Goal: Task Accomplishment & Management: Manage account settings

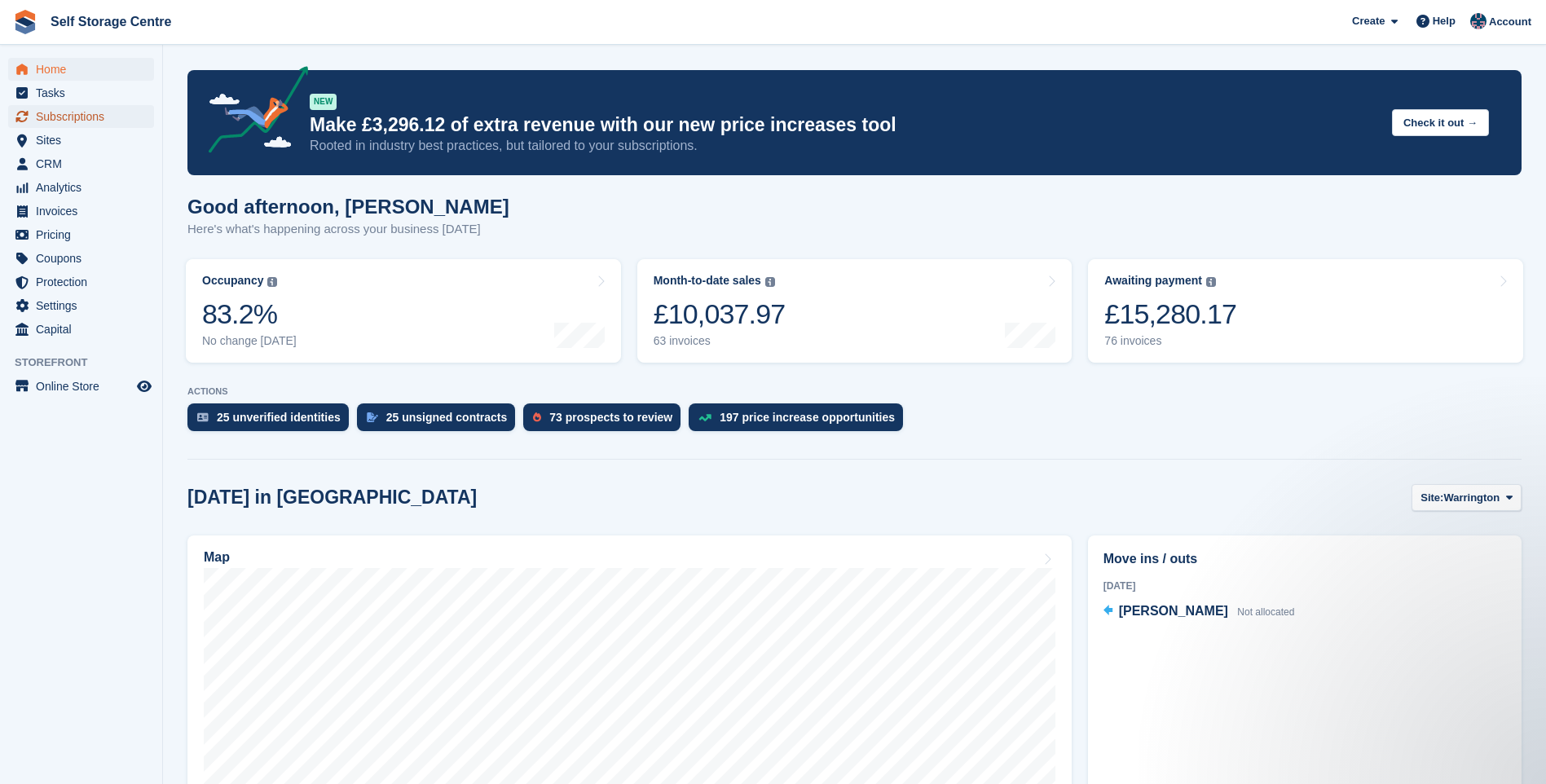
click at [66, 116] on span "Subscriptions" at bounding box center [84, 116] width 97 height 23
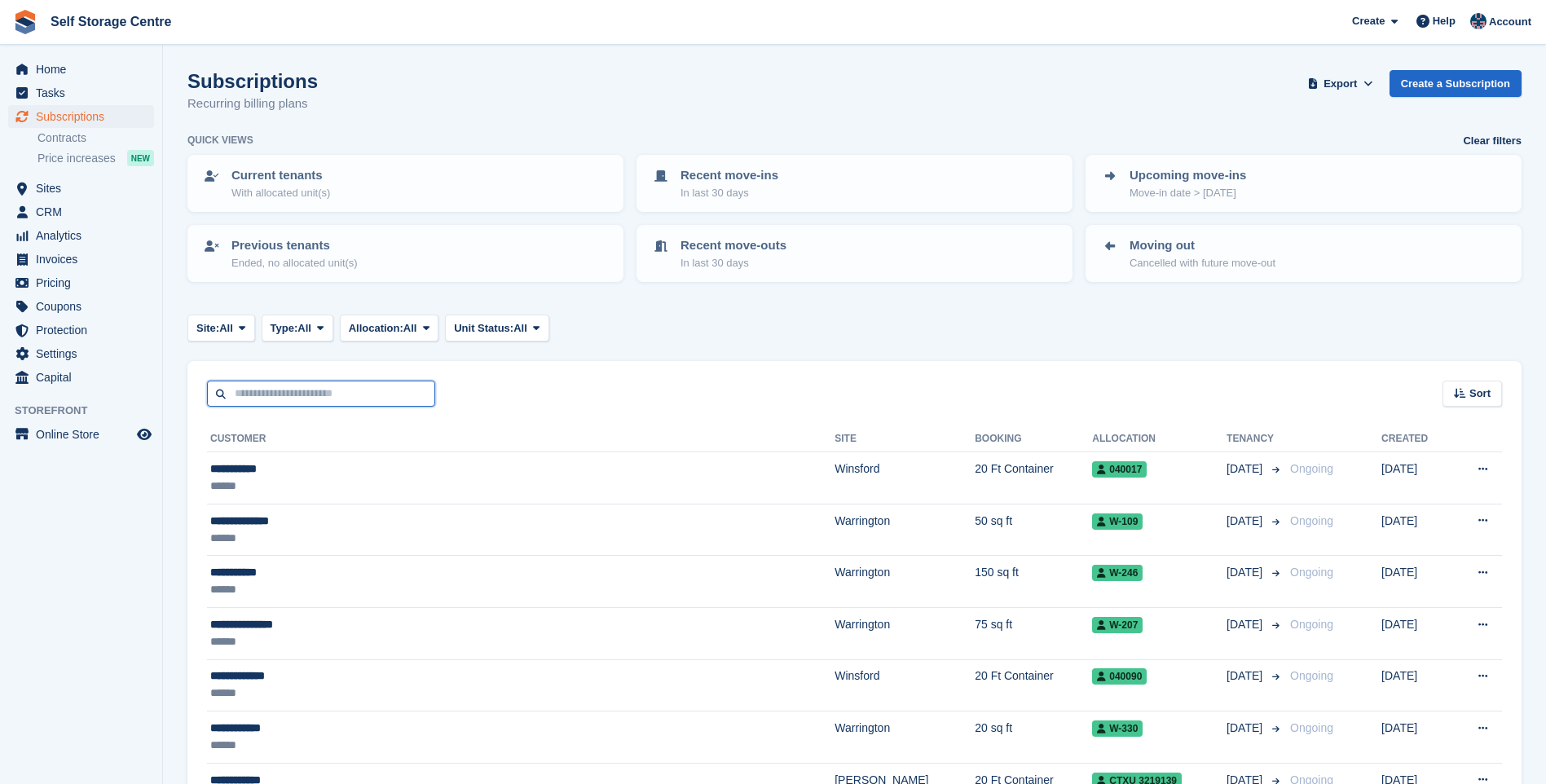
click at [310, 394] on input "text" at bounding box center [321, 393] width 228 height 27
type input "********"
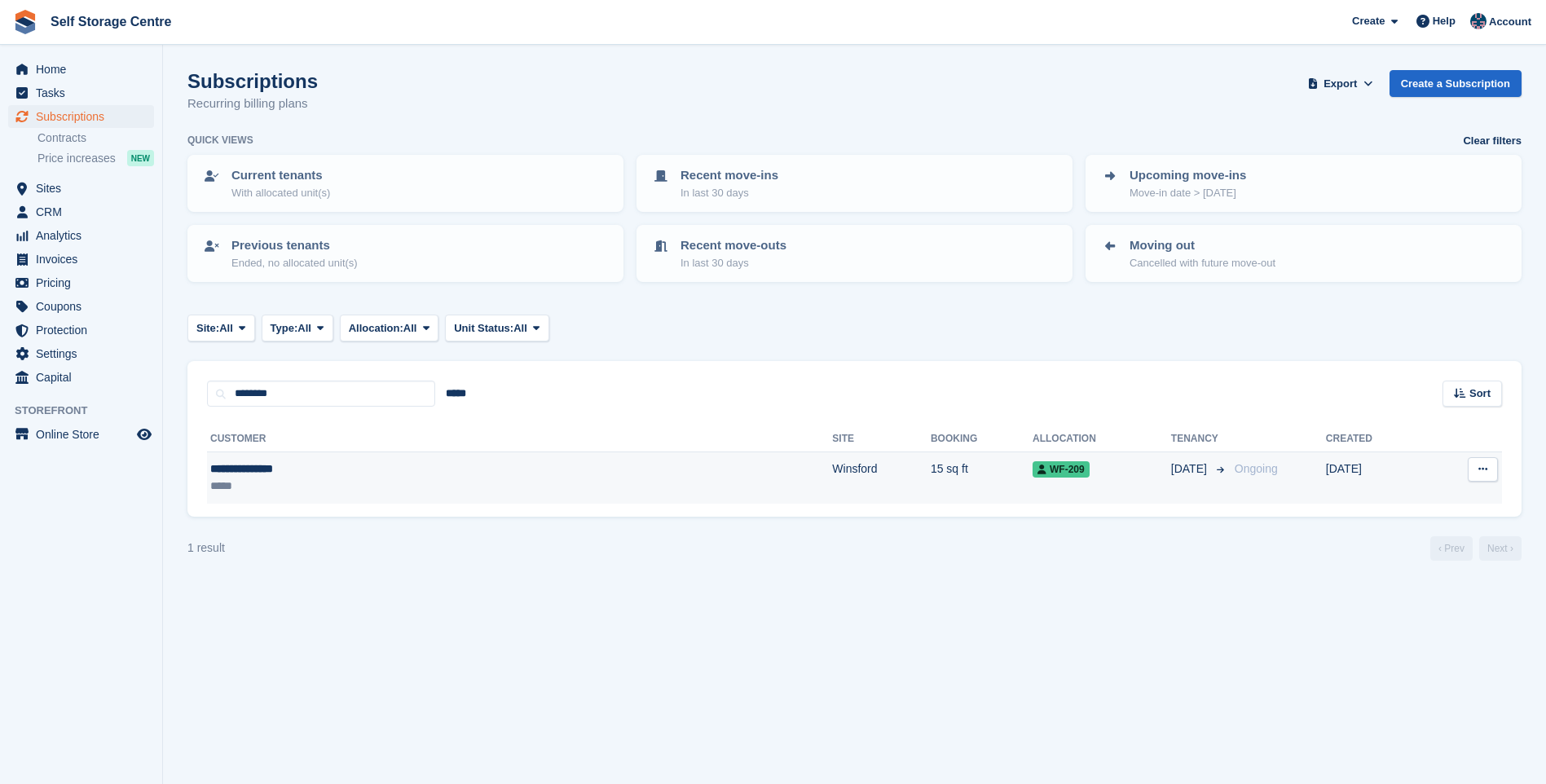
click at [290, 474] on div "**********" at bounding box center [352, 469] width 283 height 17
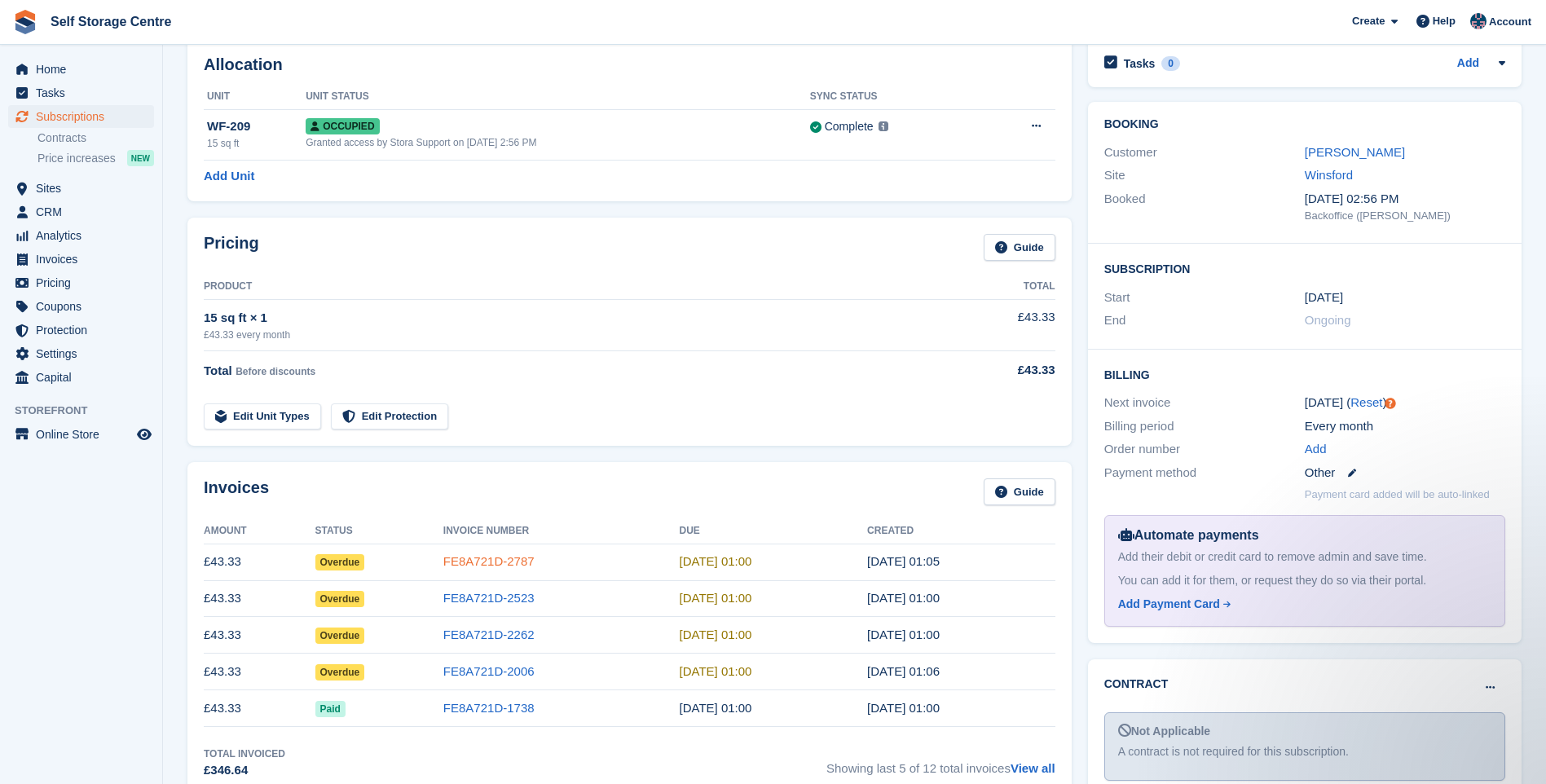
click at [453, 555] on link "FE8A721D-2787" at bounding box center [488, 560] width 91 height 14
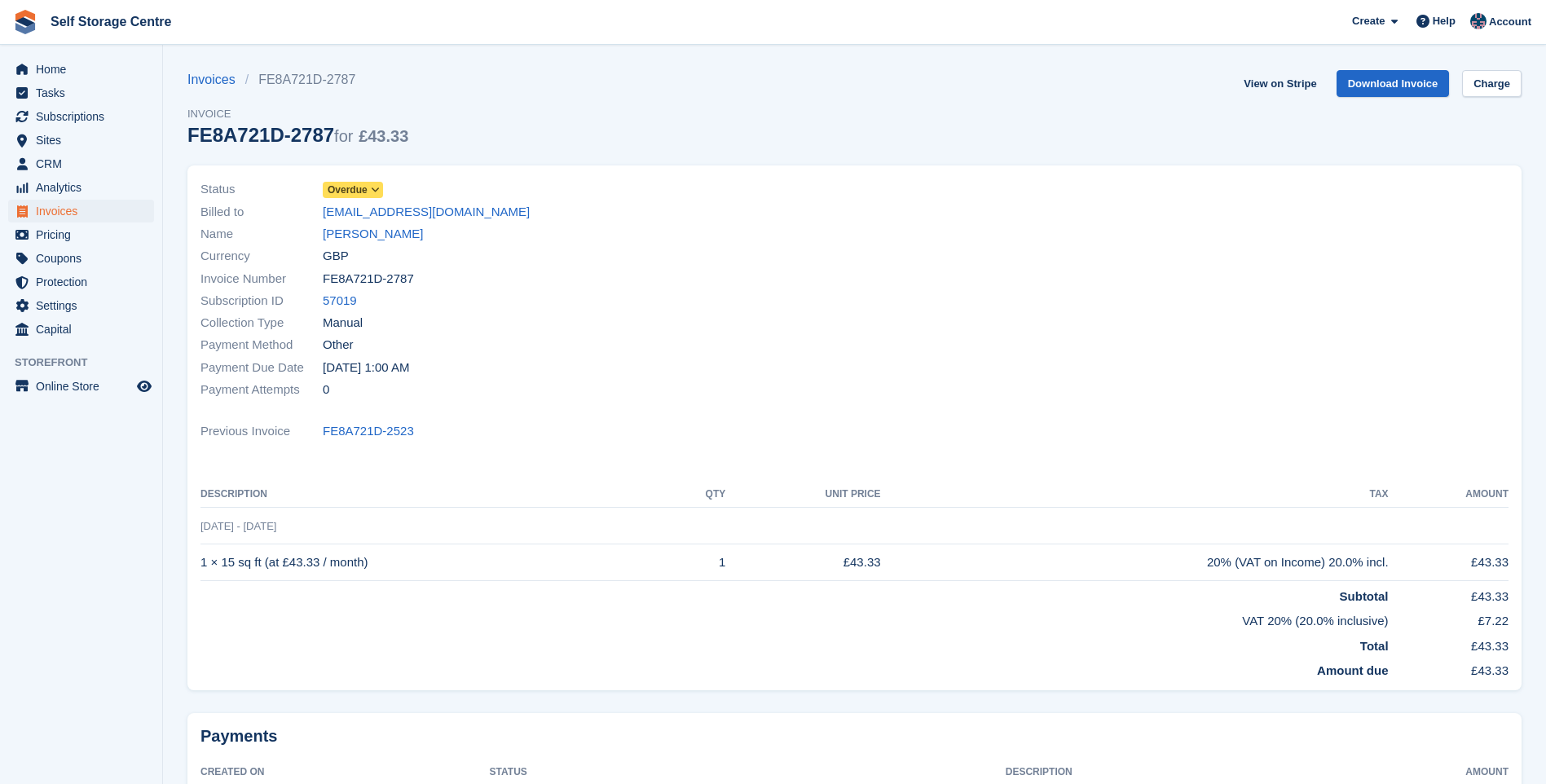
click at [370, 184] on span at bounding box center [376, 190] width 13 height 13
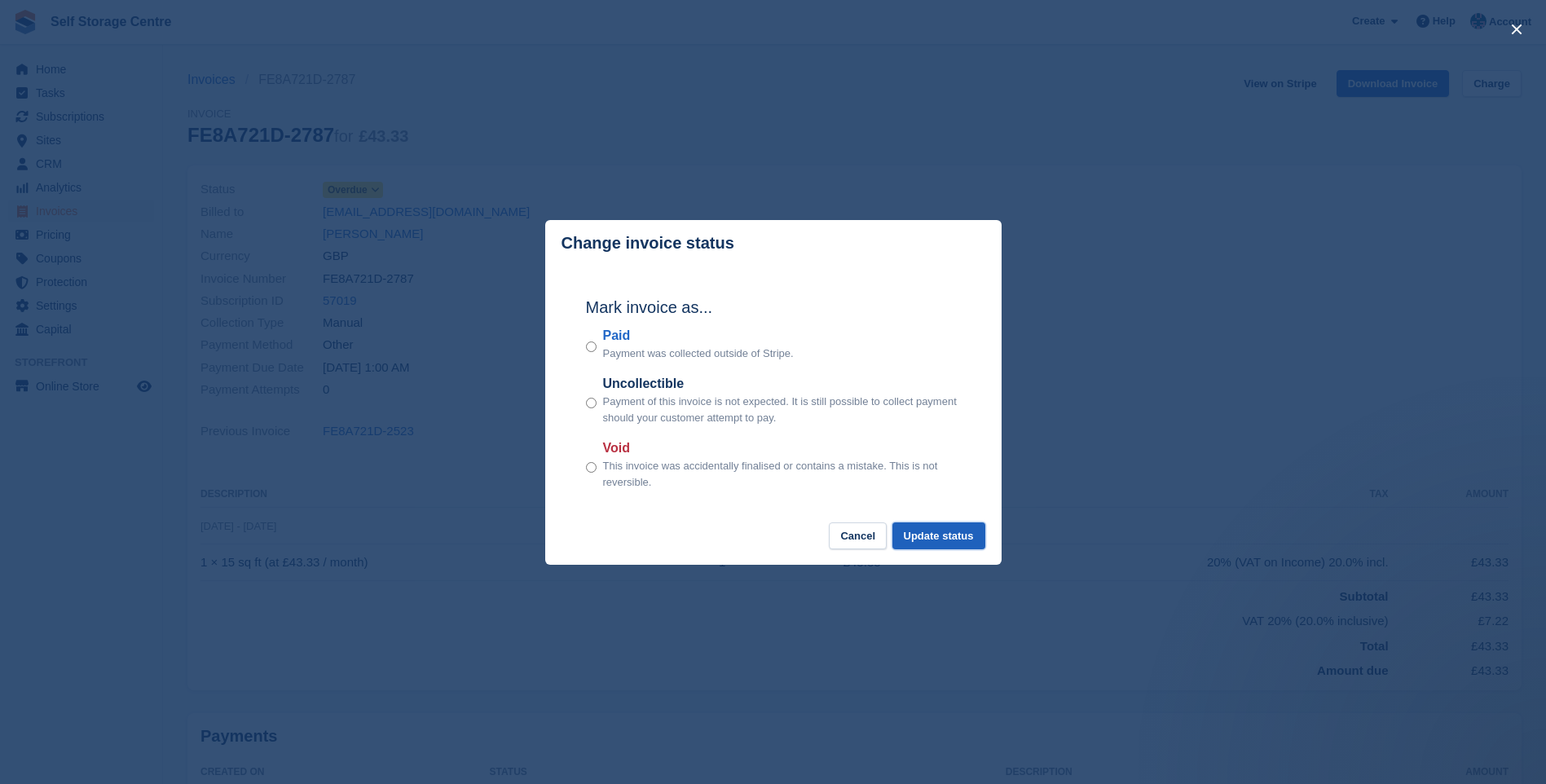
click at [963, 539] on button "Update status" at bounding box center [938, 536] width 93 height 27
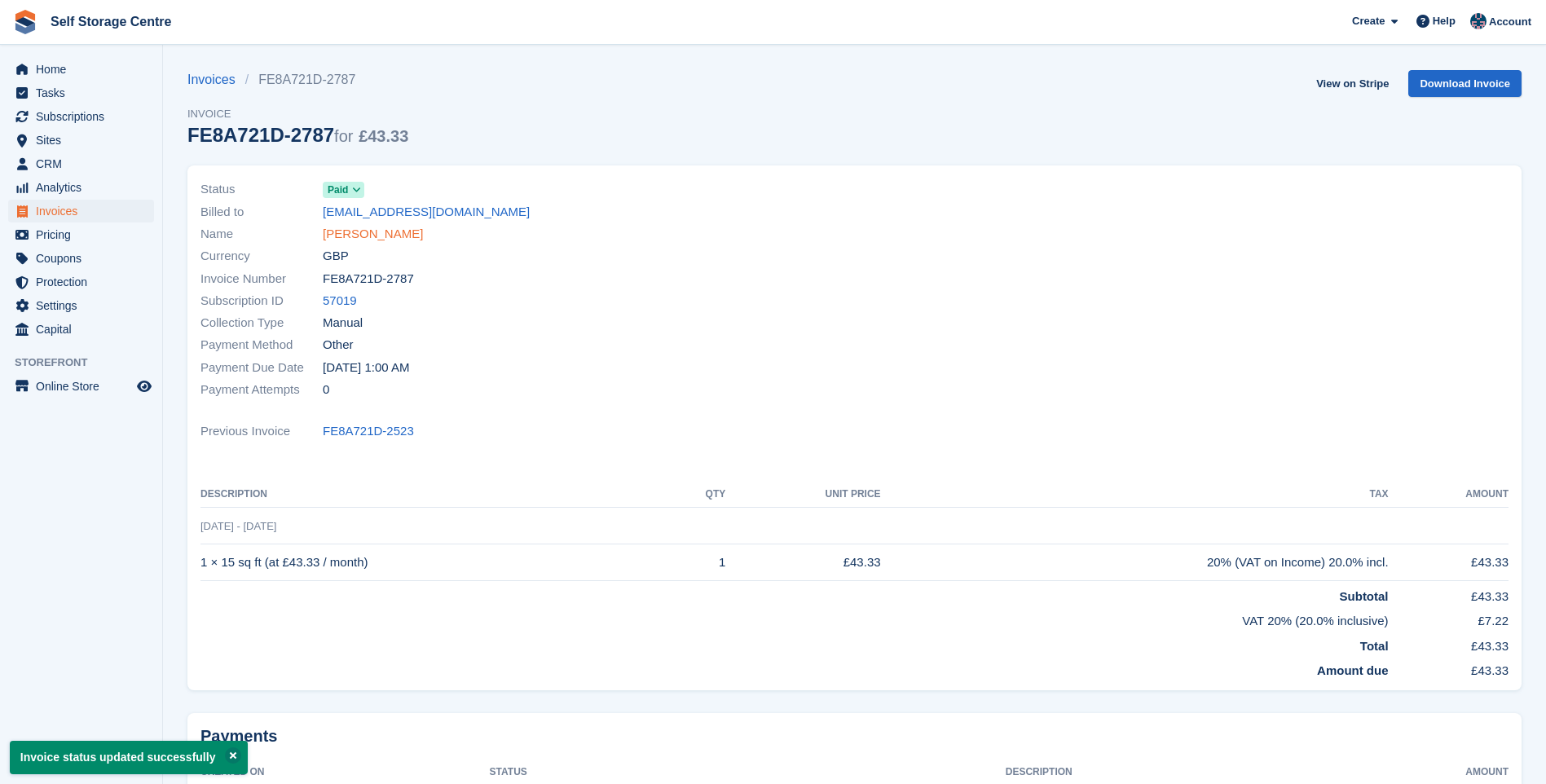
click at [360, 238] on link "Helena Lafferty" at bounding box center [373, 234] width 100 height 19
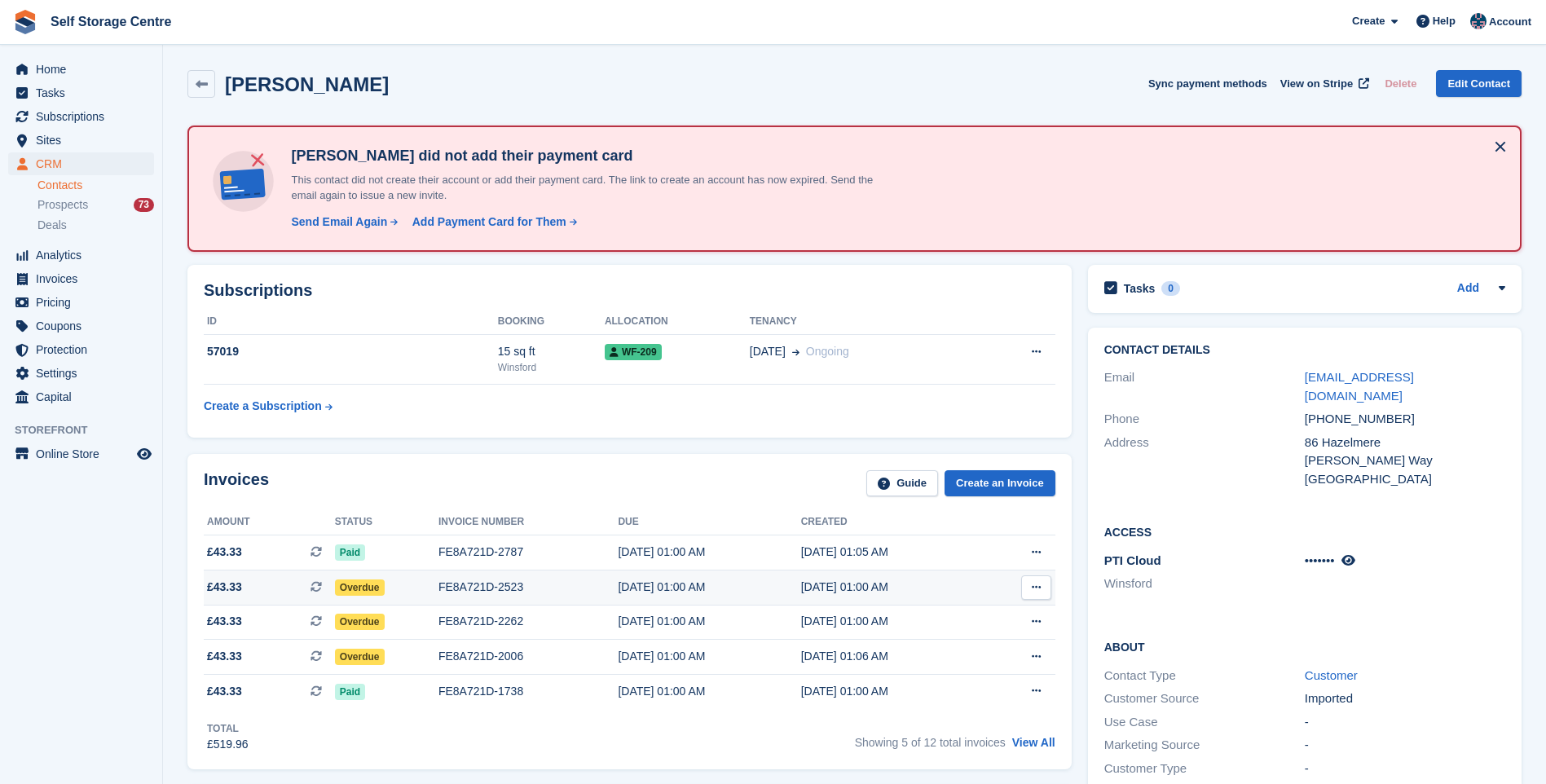
click at [494, 588] on div "FE8A721D-2523" at bounding box center [528, 587] width 180 height 17
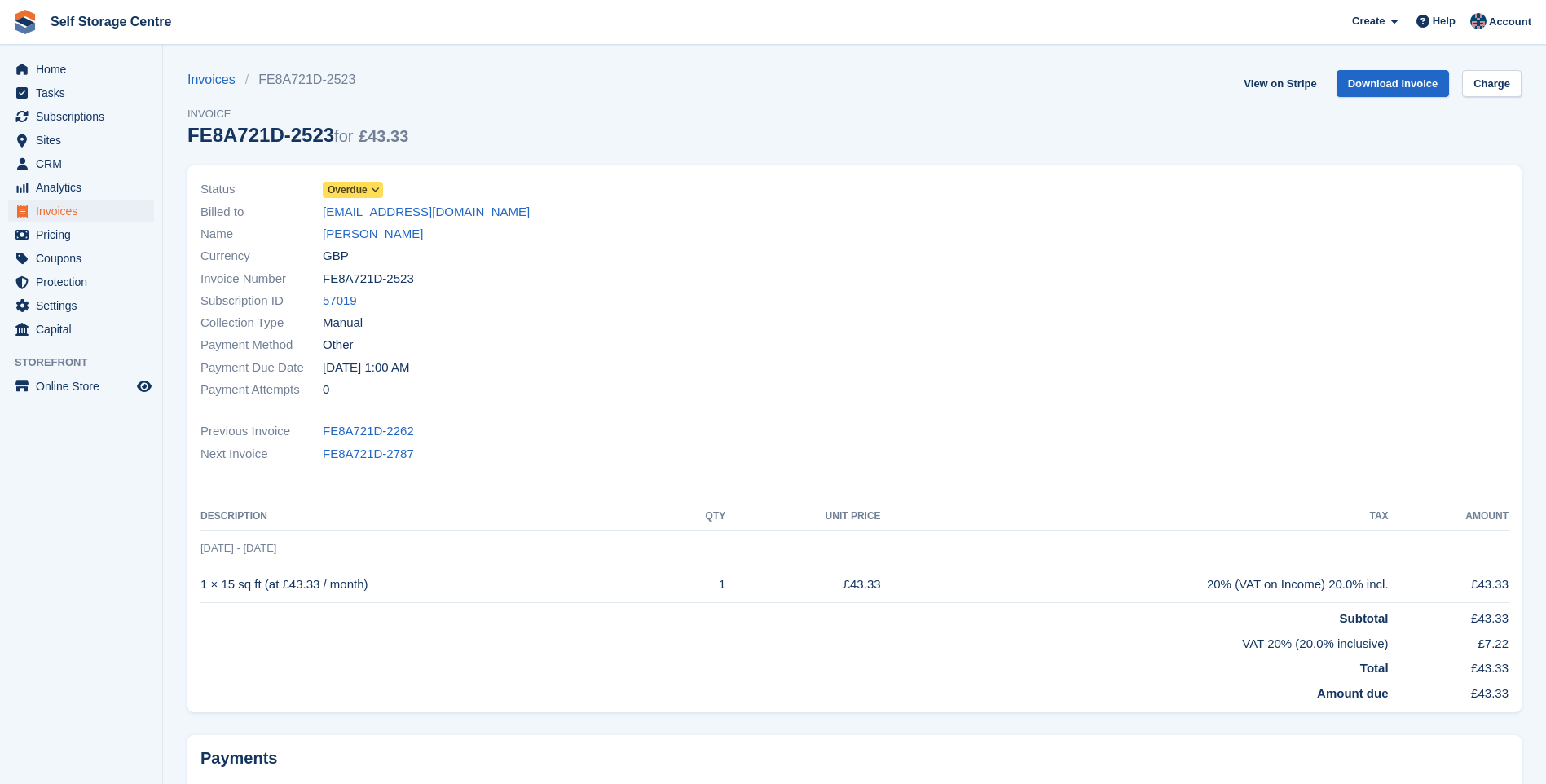
click at [376, 191] on icon at bounding box center [375, 190] width 9 height 10
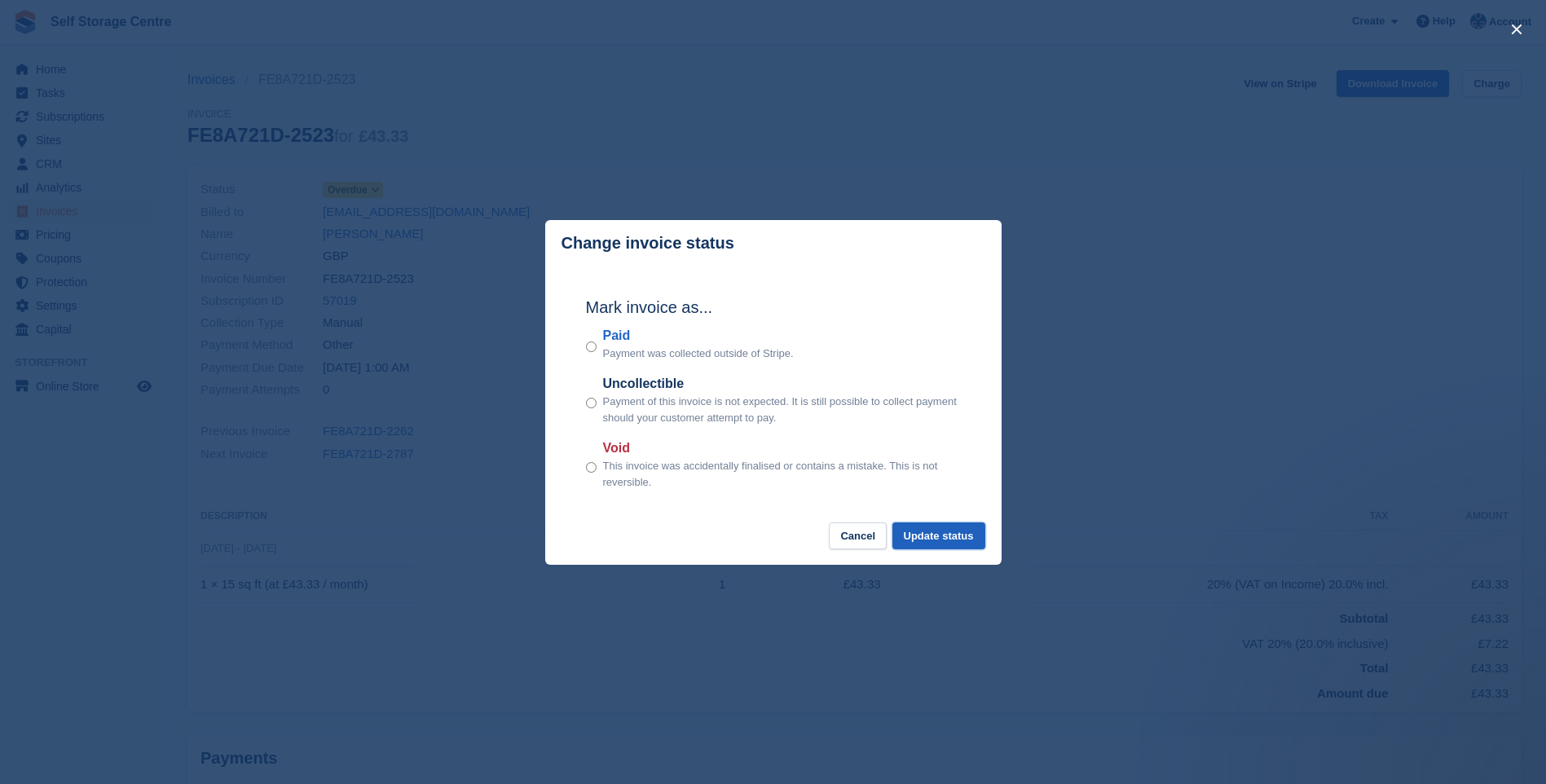
click at [944, 535] on button "Update status" at bounding box center [938, 536] width 93 height 27
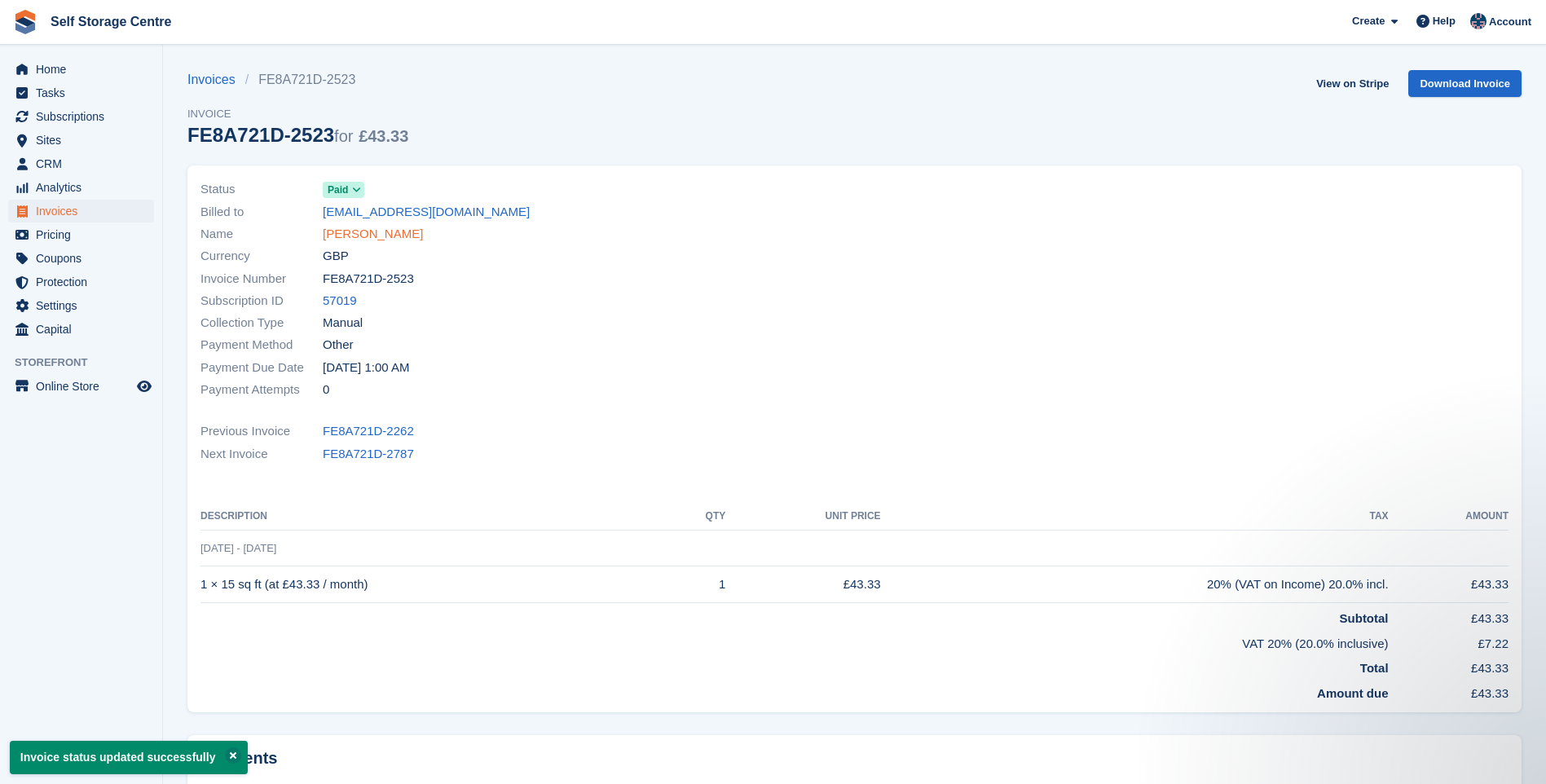
click at [348, 234] on link "Helena Lafferty" at bounding box center [373, 234] width 100 height 19
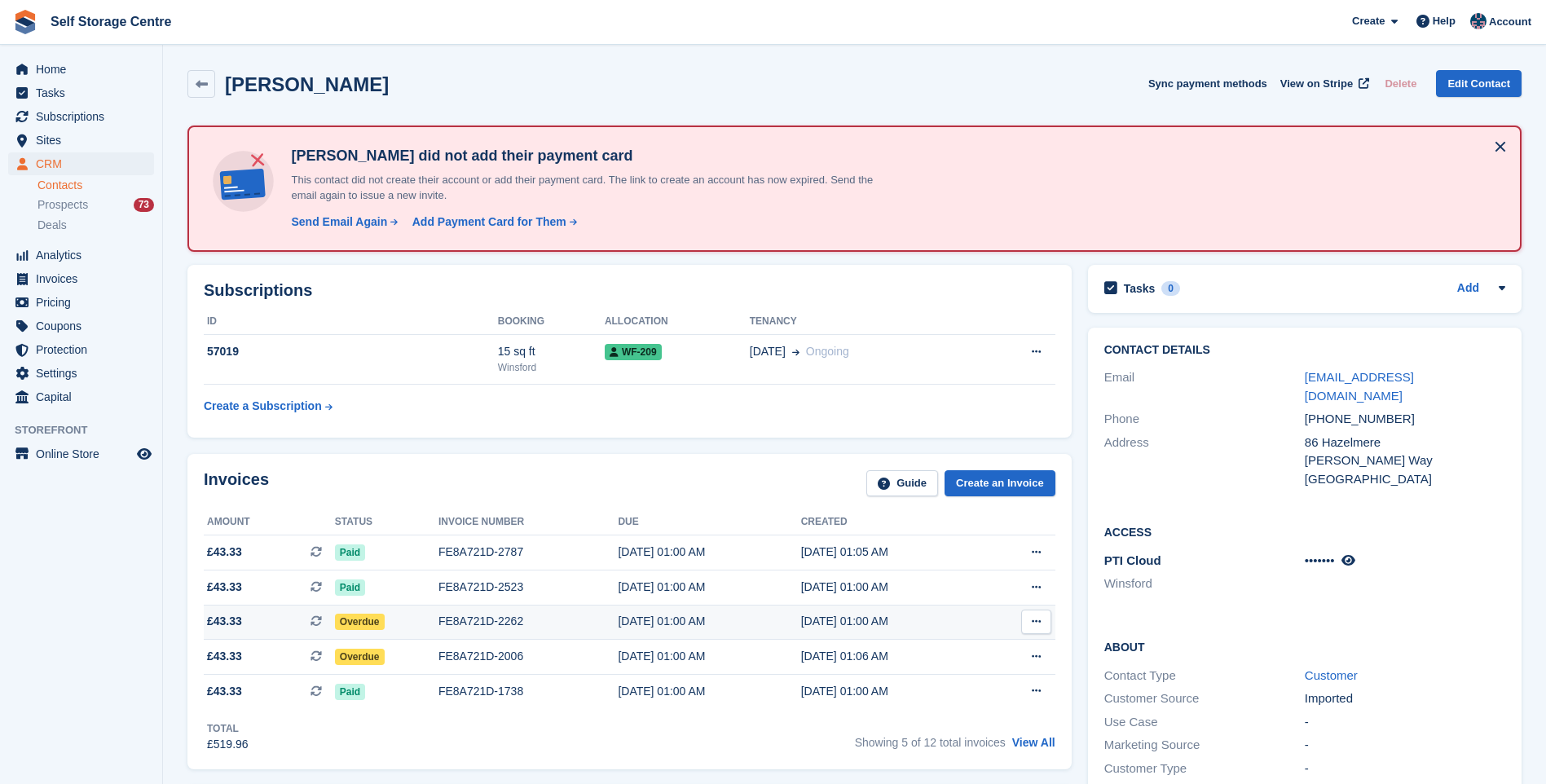
click at [354, 619] on span "Overdue" at bounding box center [360, 622] width 50 height 16
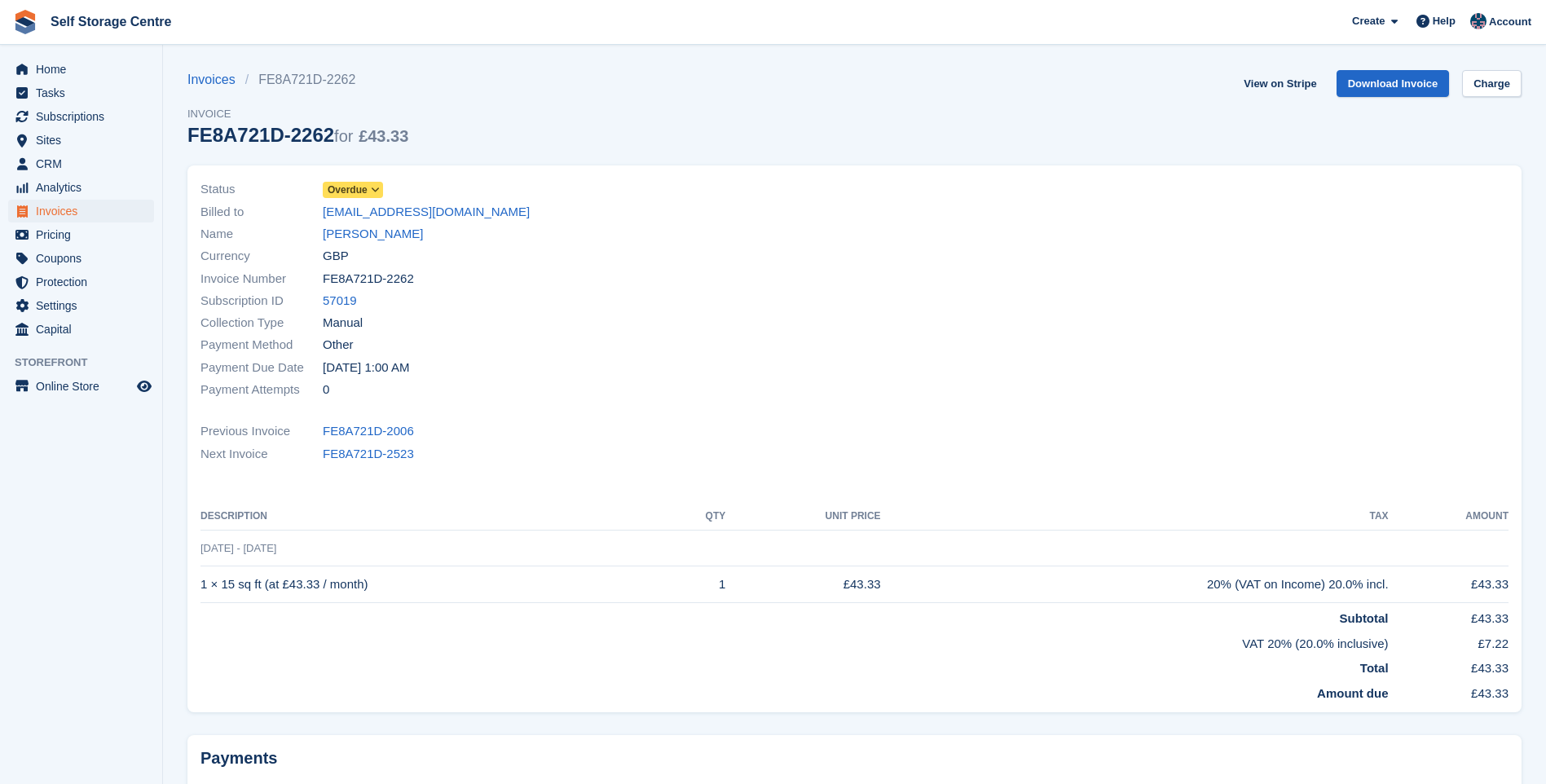
click at [374, 186] on icon at bounding box center [375, 190] width 9 height 10
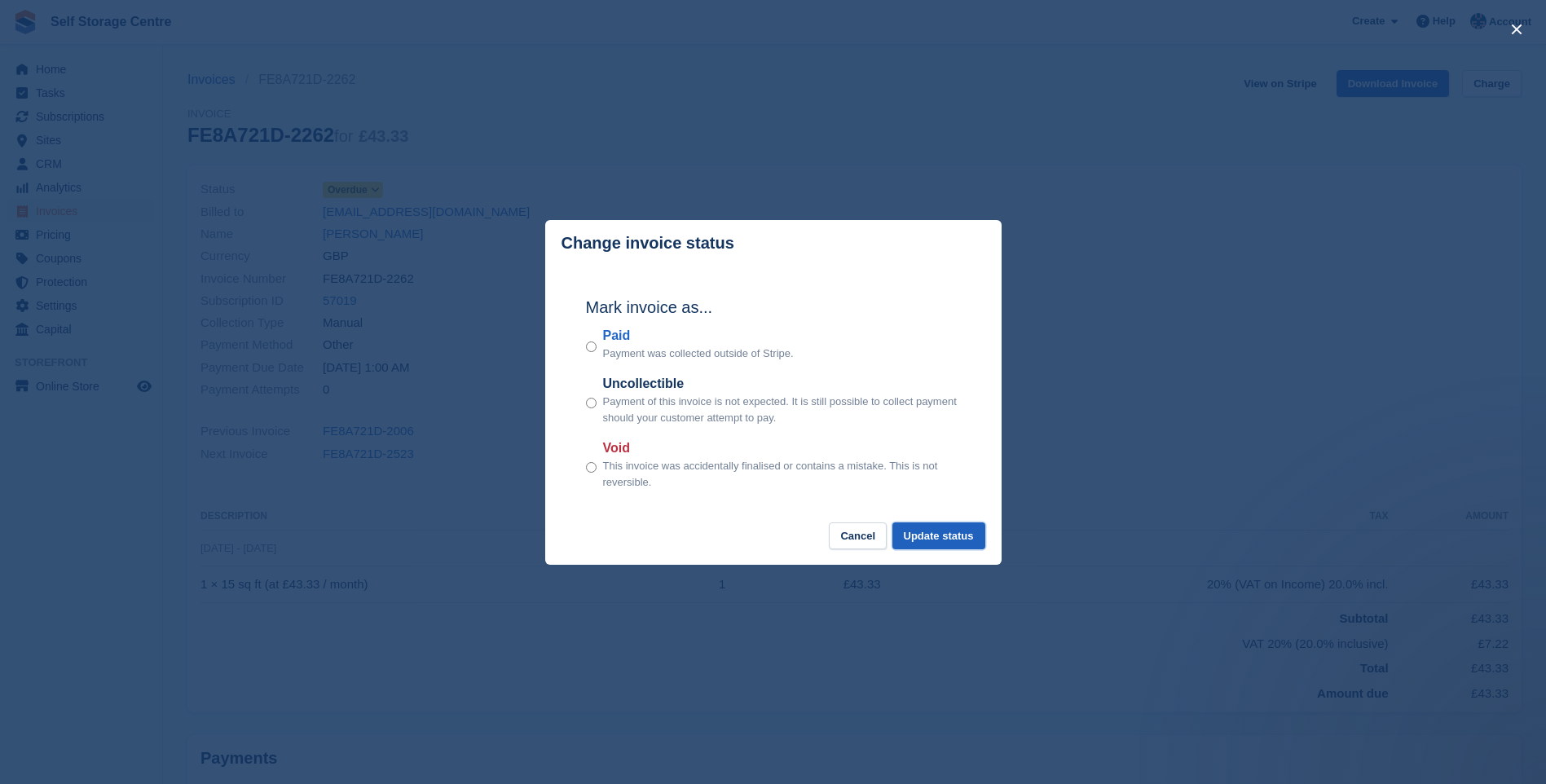
click at [925, 540] on button "Update status" at bounding box center [938, 536] width 93 height 27
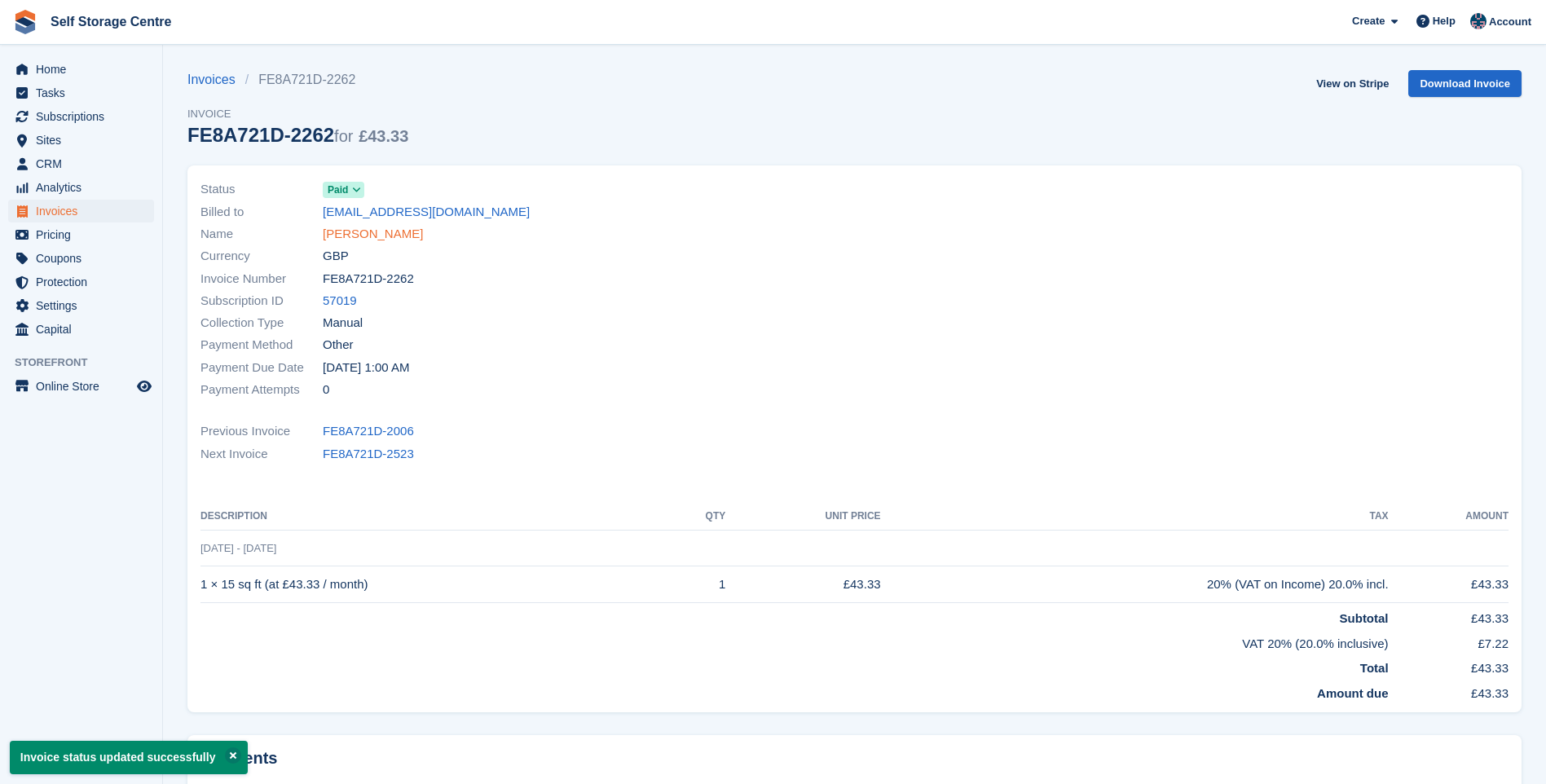
click at [350, 230] on link "Helena Lafferty" at bounding box center [373, 234] width 100 height 19
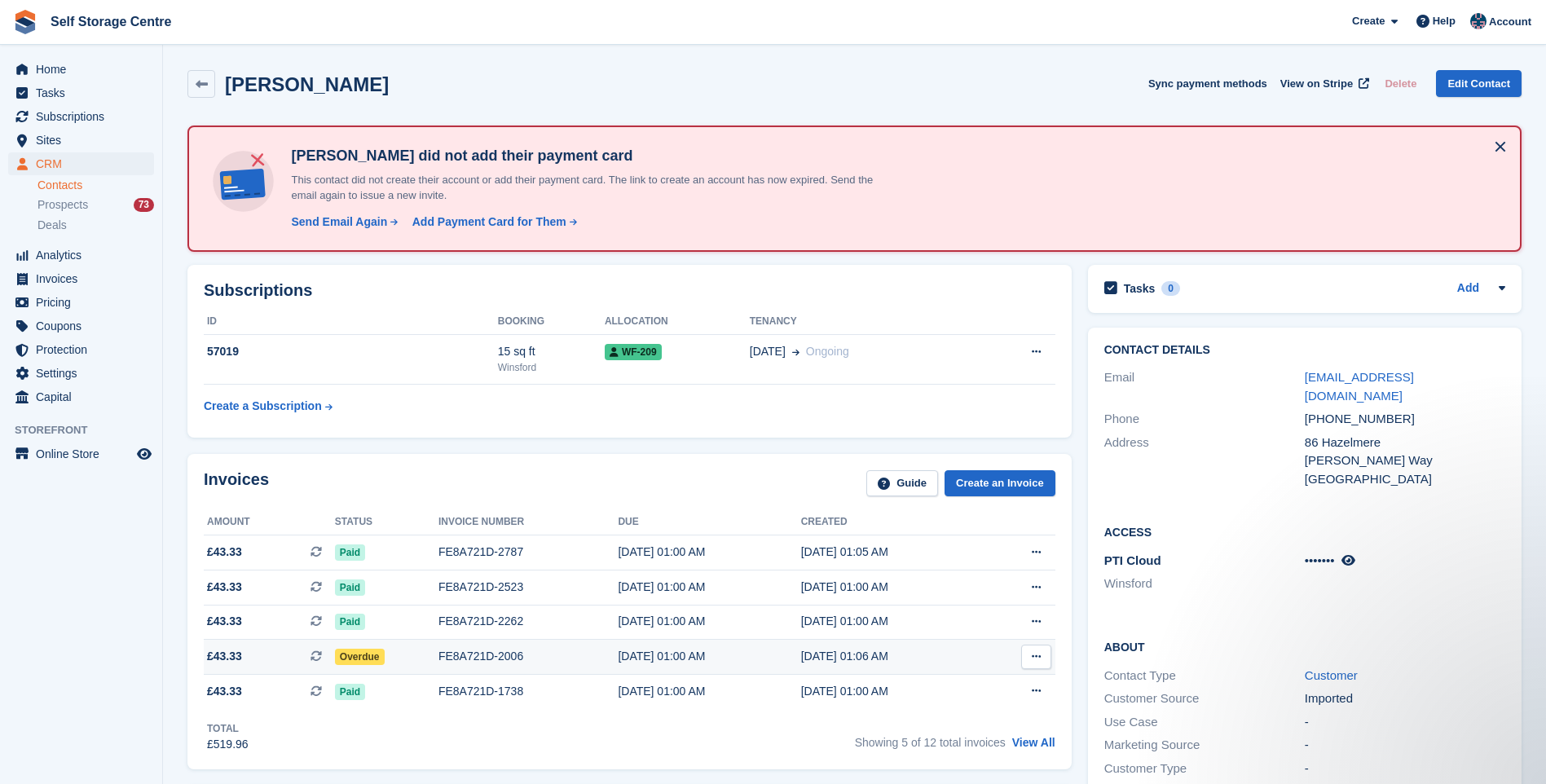
click at [379, 657] on span "Overdue" at bounding box center [360, 657] width 50 height 16
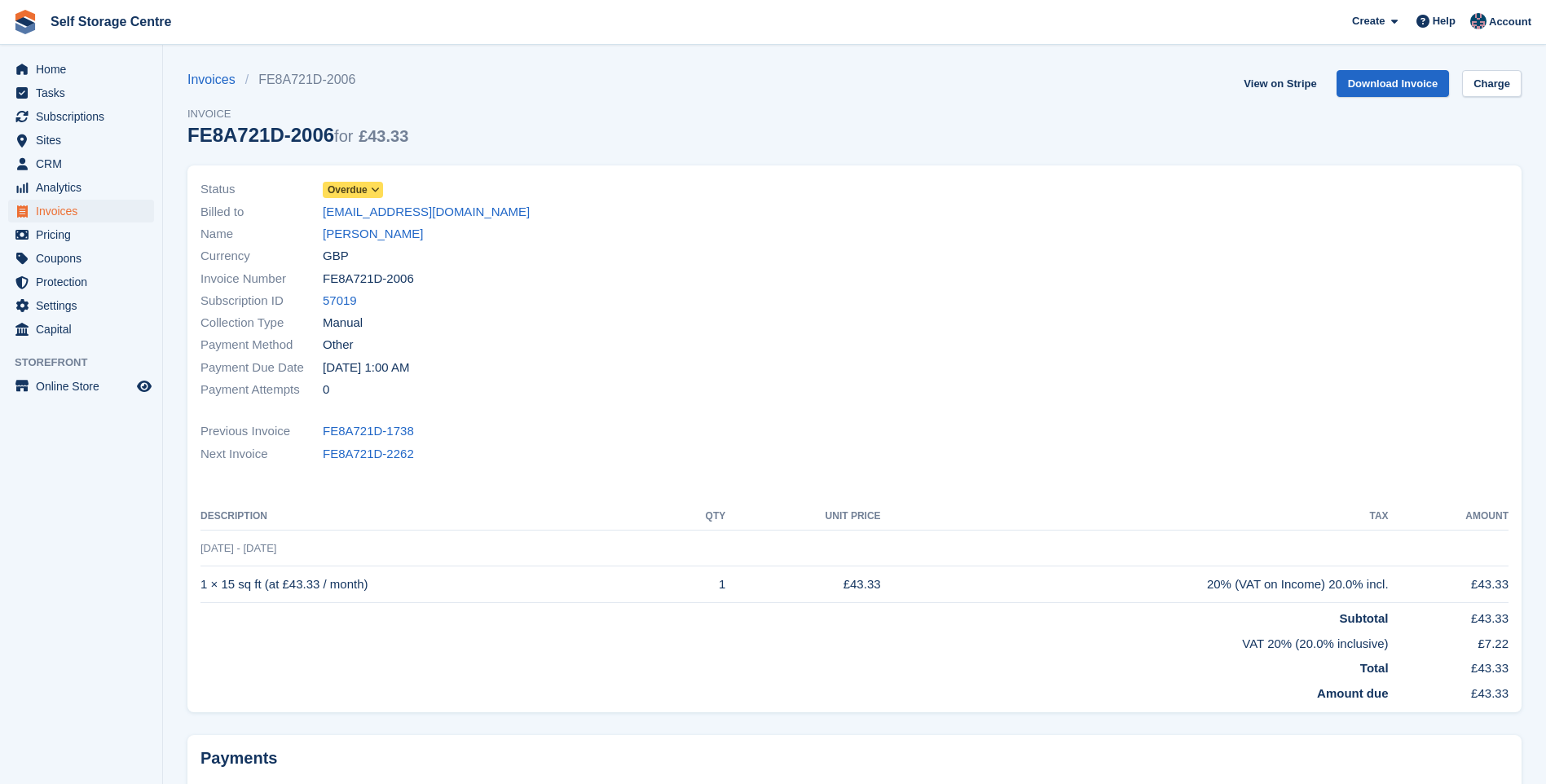
click at [369, 185] on span "Overdue" at bounding box center [353, 190] width 61 height 16
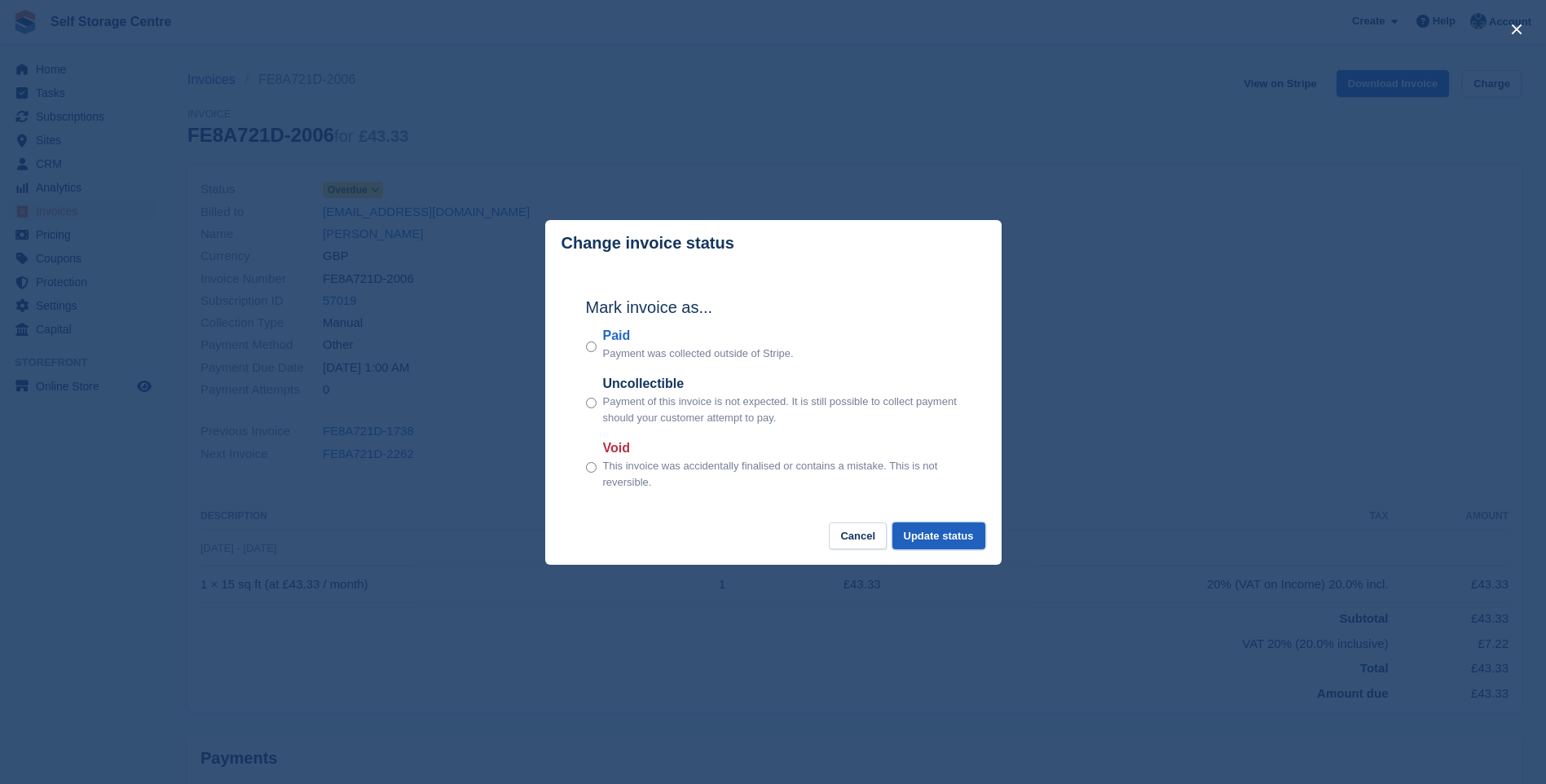
click at [949, 542] on button "Update status" at bounding box center [938, 536] width 93 height 27
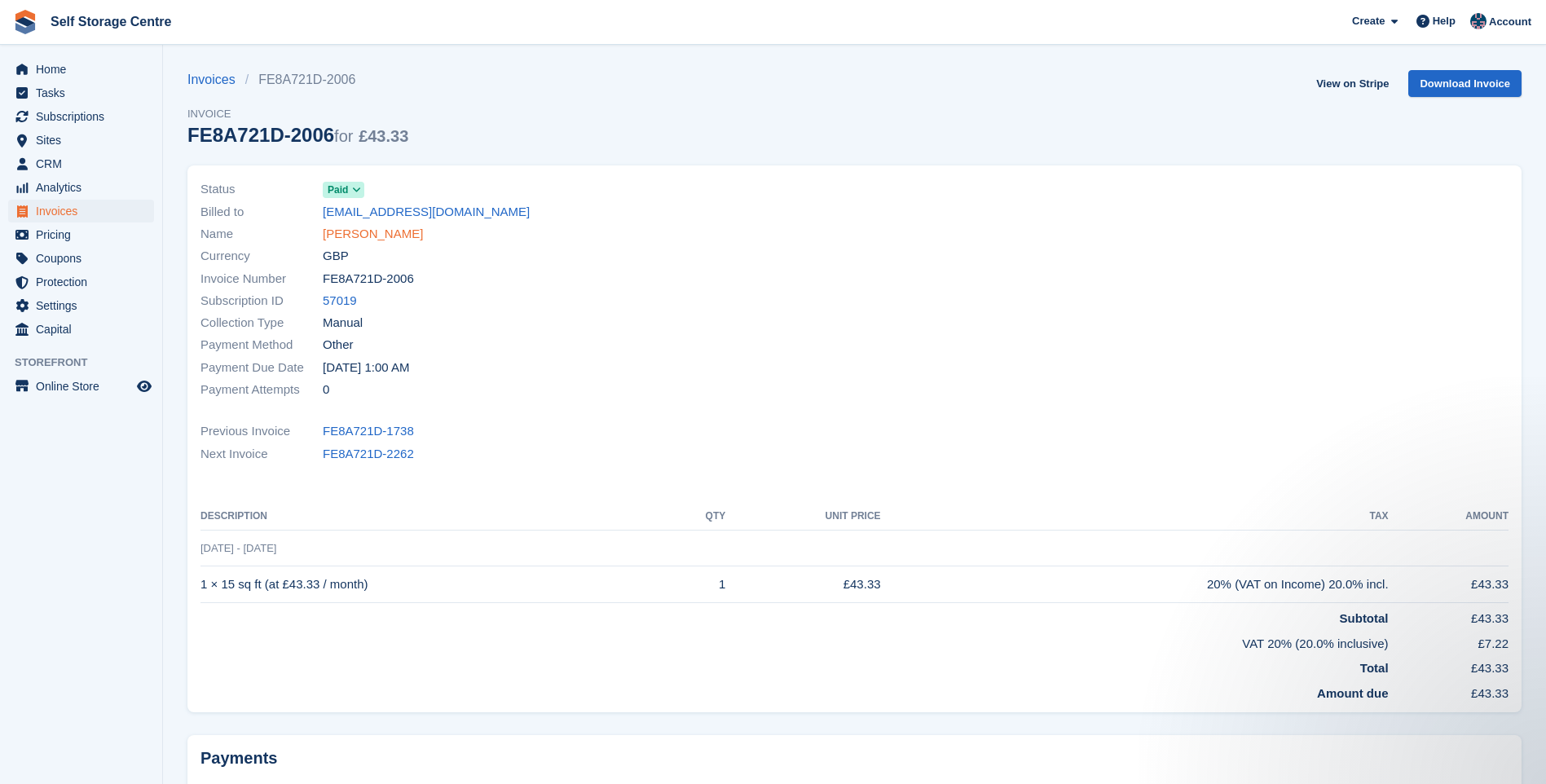
click at [366, 230] on link "Helena Lafferty" at bounding box center [373, 234] width 100 height 19
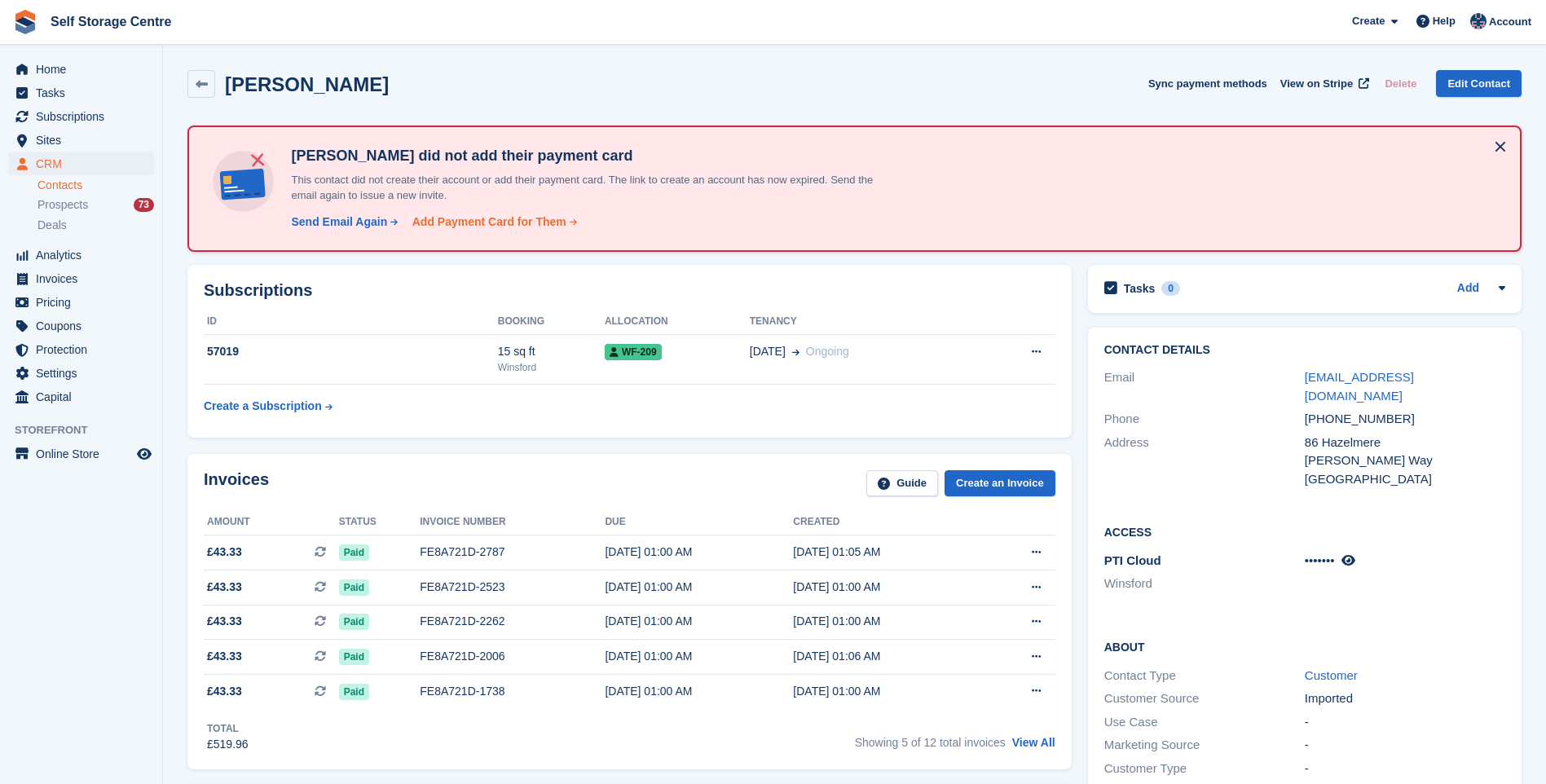
click at [508, 217] on div "Add Payment Card for Them" at bounding box center [489, 222] width 154 height 17
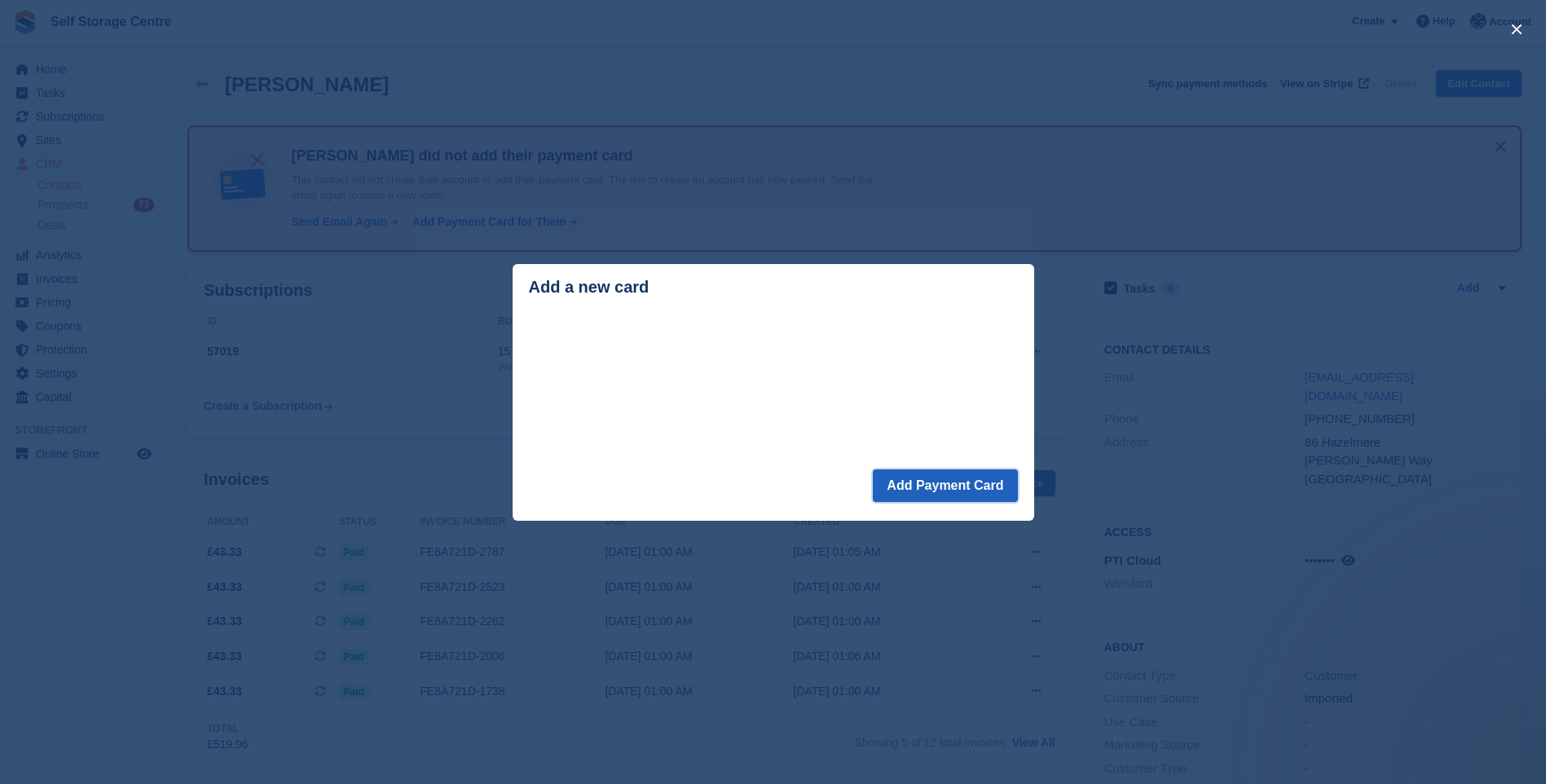
click at [957, 488] on button "Add Payment Card" at bounding box center [945, 486] width 144 height 33
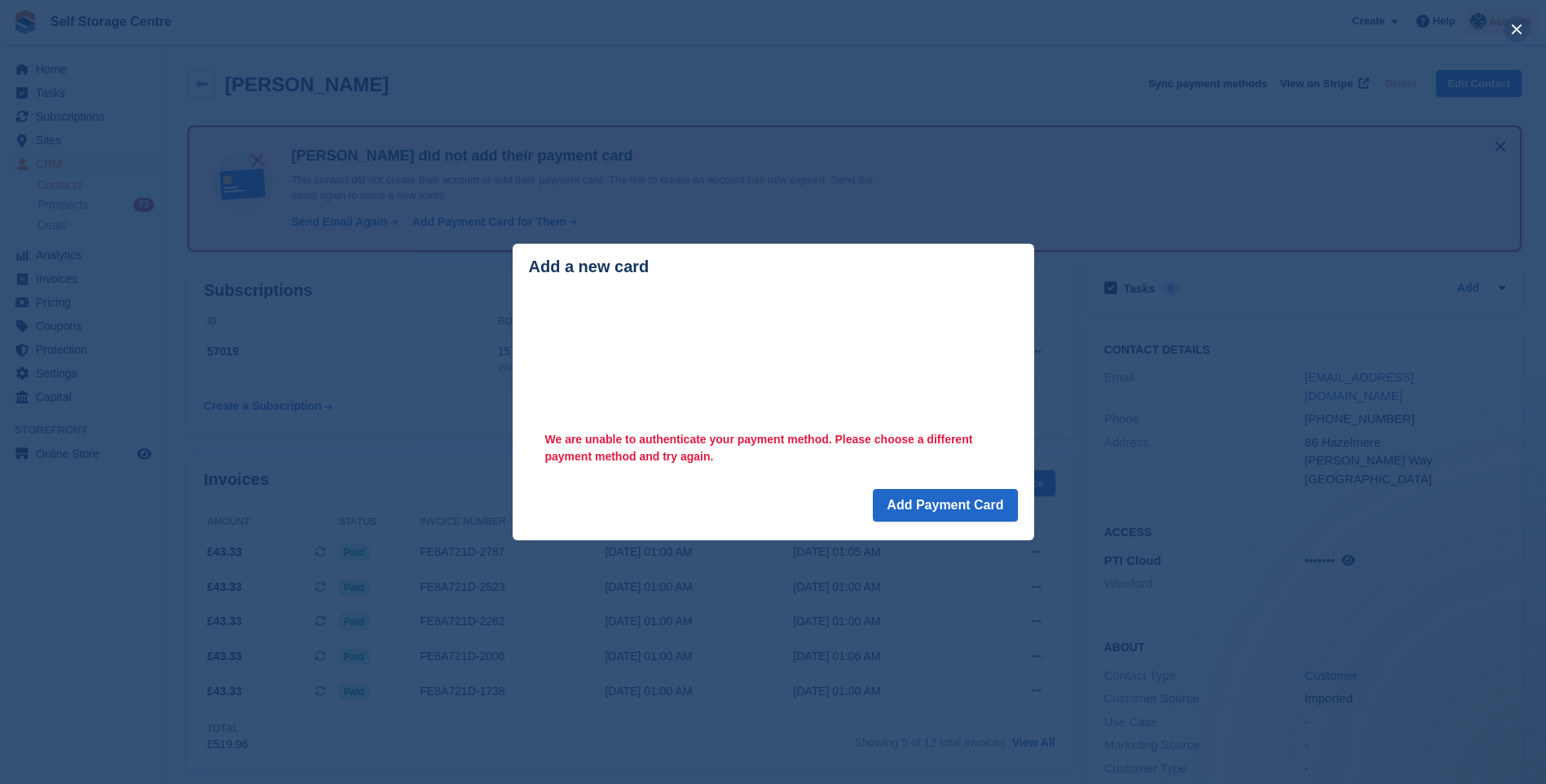
click at [1517, 21] on button "close" at bounding box center [1517, 29] width 26 height 26
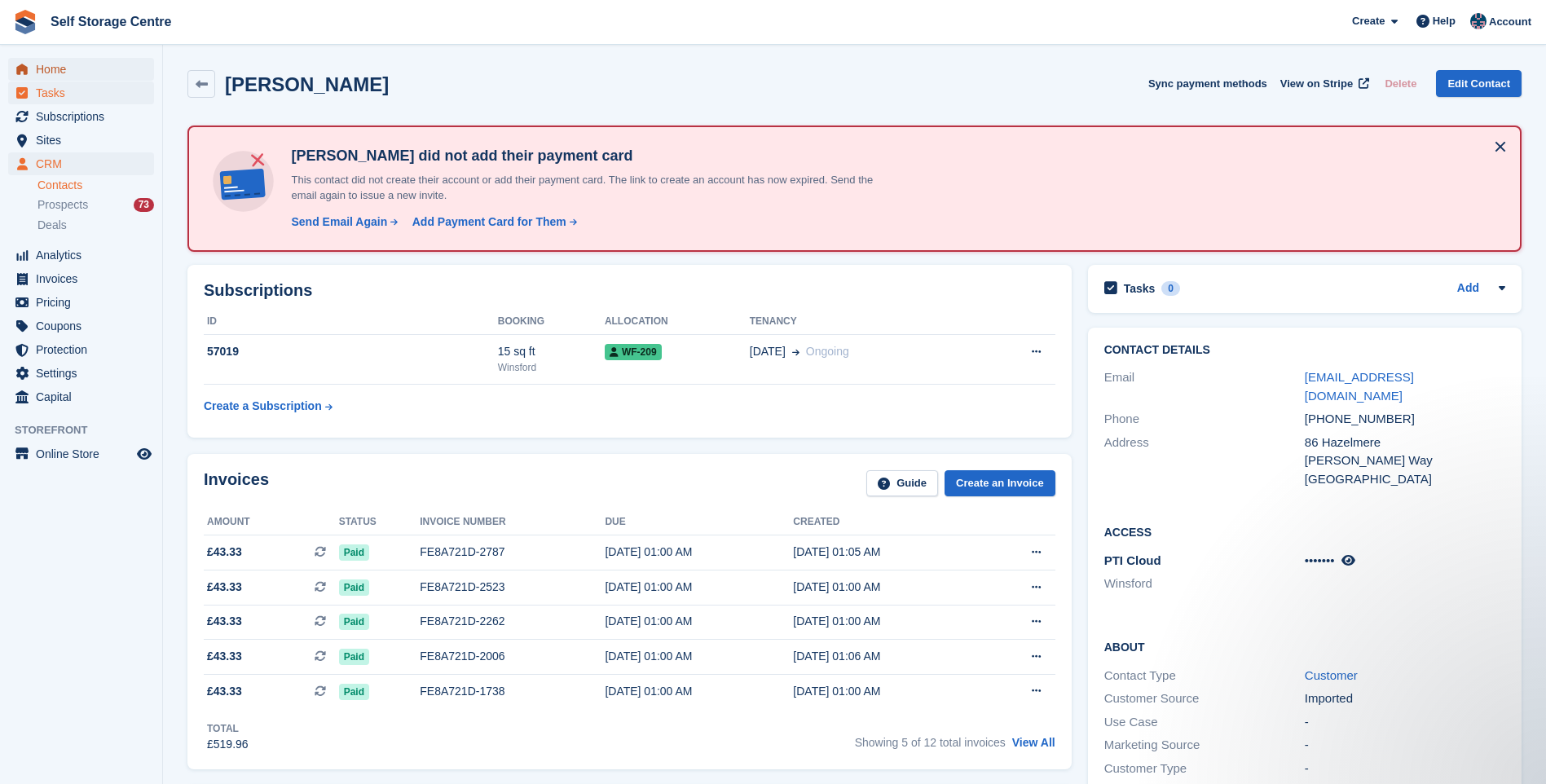
drag, startPoint x: 48, startPoint y: 66, endPoint x: 61, endPoint y: 81, distance: 19.8
click at [48, 66] on span "Home" at bounding box center [84, 70] width 97 height 23
